Goal: Communication & Community: Answer question/provide support

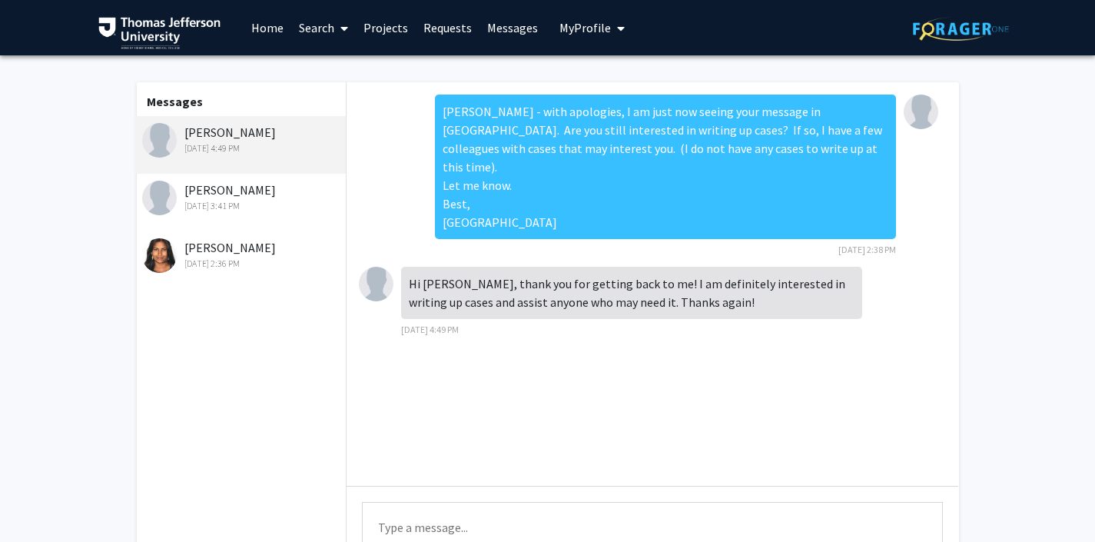
click at [243, 186] on div "[PERSON_NAME] [DATE] 3:41 PM" at bounding box center [242, 197] width 201 height 32
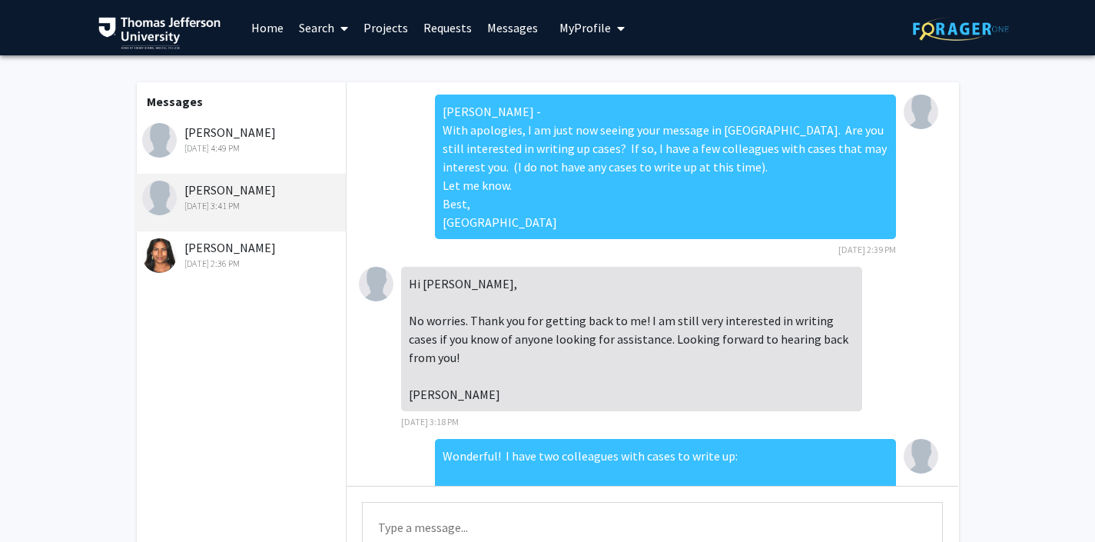
scroll to position [285, 0]
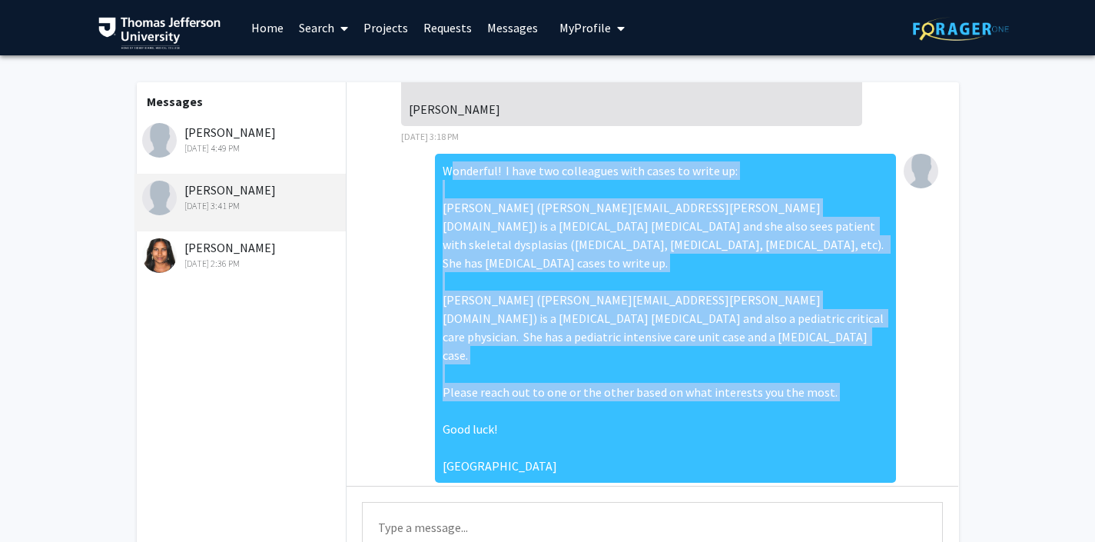
drag, startPoint x: 446, startPoint y: 171, endPoint x: 480, endPoint y: 433, distance: 265.0
click at [480, 433] on div "Wonderful! I have two colleagues with cases to write up: [PERSON_NAME] ([PERSON…" at bounding box center [665, 318] width 461 height 329
copy div "Wonderful! I have two colleagues with cases to write up: [PERSON_NAME] ([PERSON…"
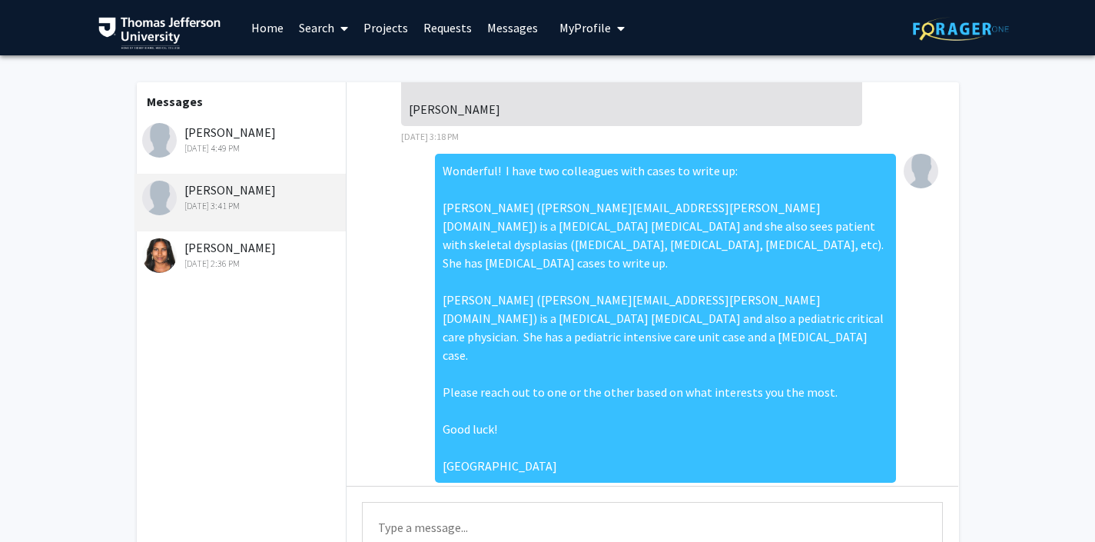
click at [241, 142] on div "[DATE] 4:49 PM" at bounding box center [242, 148] width 201 height 14
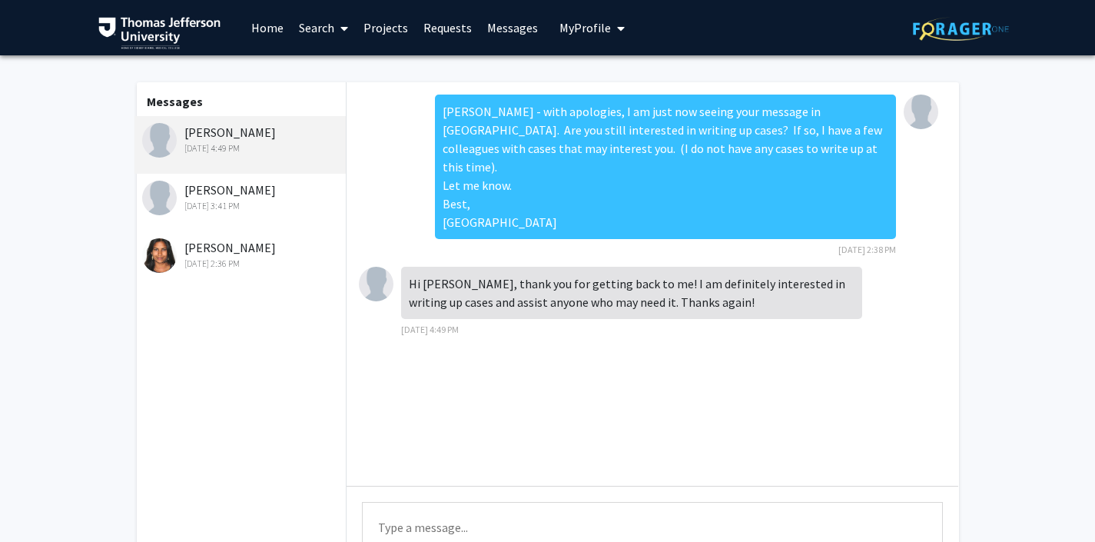
scroll to position [17, 0]
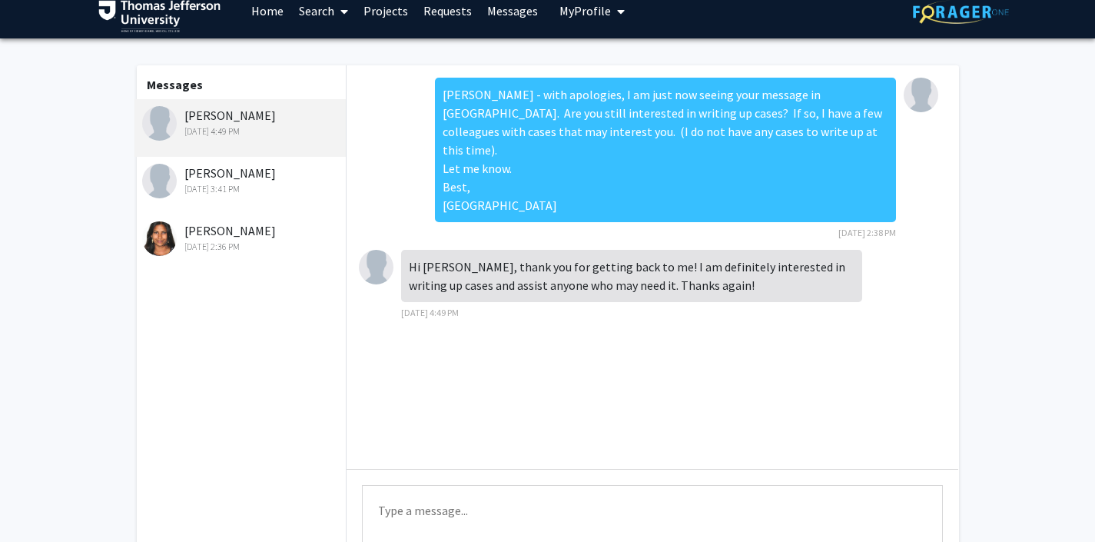
click at [450, 510] on textarea "Type a message" at bounding box center [652, 519] width 581 height 69
paste textarea "Wonderful! I have two colleagues with cases to write up: [PERSON_NAME] ([PERSON…"
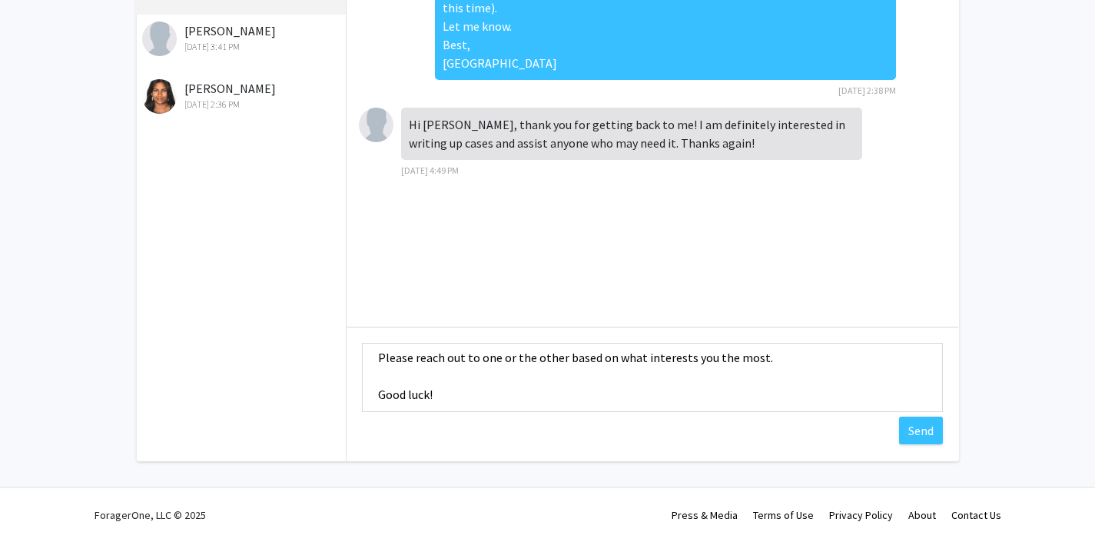
scroll to position [221, 0]
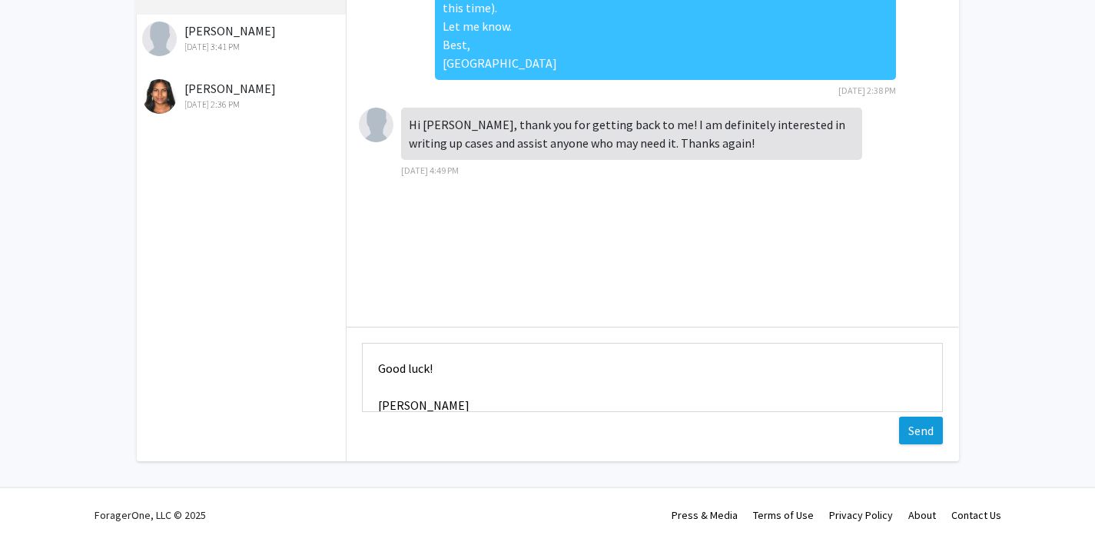
type textarea "Wonderful! I have two colleagues with cases to write up: [PERSON_NAME] ([PERSON…"
click at [912, 430] on button "Send" at bounding box center [921, 430] width 44 height 28
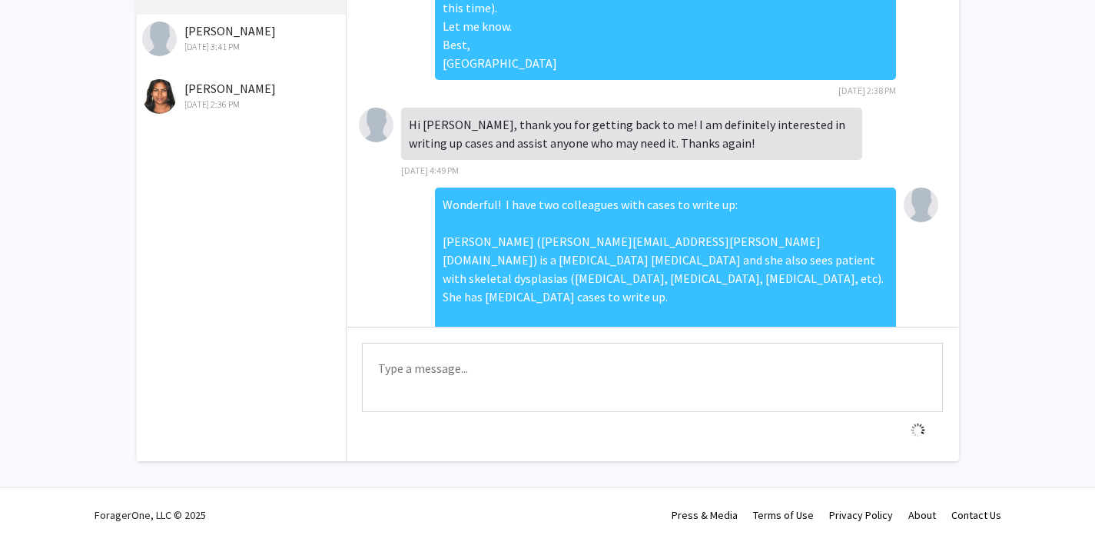
scroll to position [174, 0]
